Goal: Find specific page/section: Find specific page/section

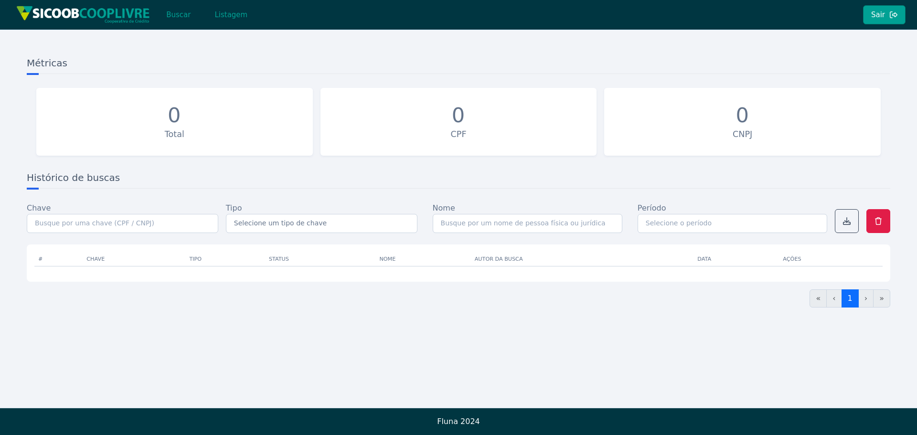
click at [95, 15] on img at bounding box center [83, 15] width 134 height 18
click at [122, 9] on img at bounding box center [83, 15] width 134 height 18
click at [220, 12] on button "Listagem" at bounding box center [230, 14] width 49 height 19
